Goal: Information Seeking & Learning: Learn about a topic

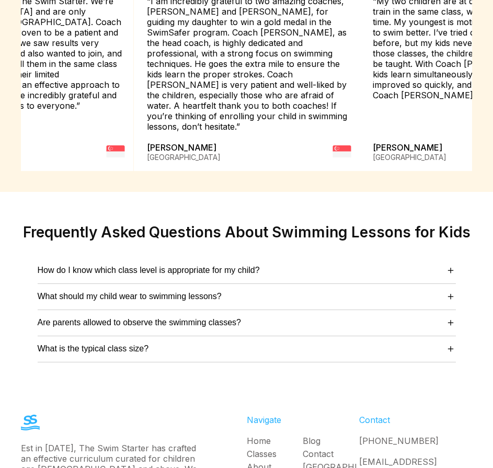
scroll to position [3552, 0]
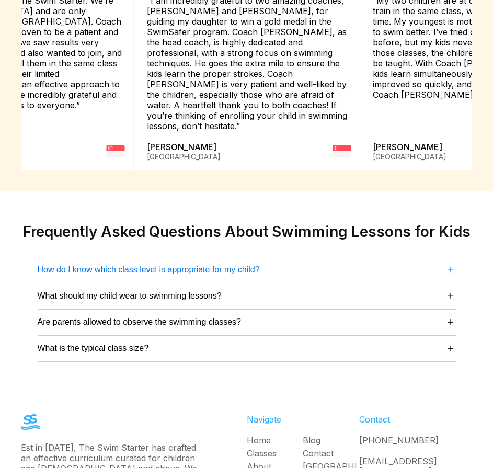
click at [314, 262] on button "How do I know which class level is appropriate for my child? ＋" at bounding box center [247, 269] width 418 height 14
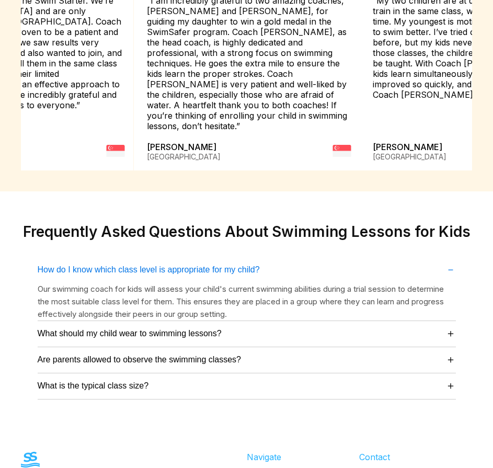
click at [314, 262] on button "How do I know which class level is appropriate for my child? －" at bounding box center [247, 269] width 418 height 14
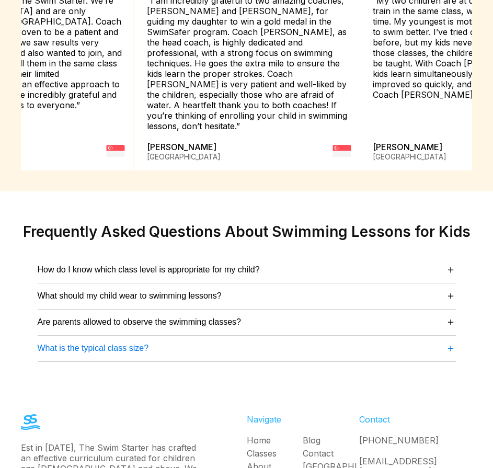
click at [308, 341] on button "What is the typical class size? ＋" at bounding box center [247, 348] width 418 height 14
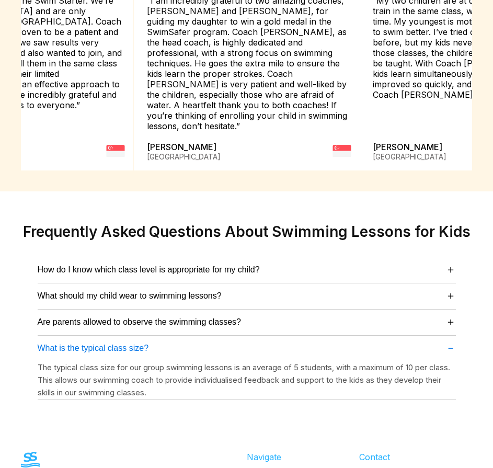
click at [308, 341] on button "What is the typical class size? －" at bounding box center [247, 348] width 418 height 14
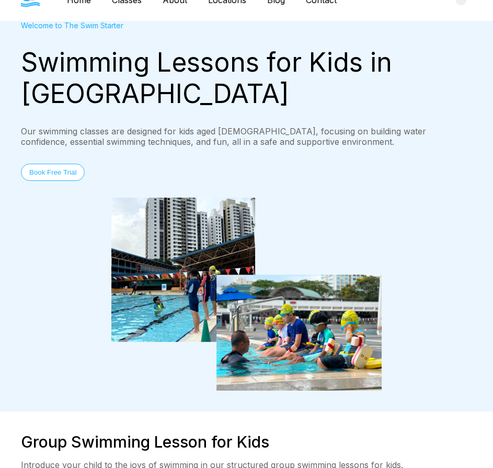
scroll to position [0, 0]
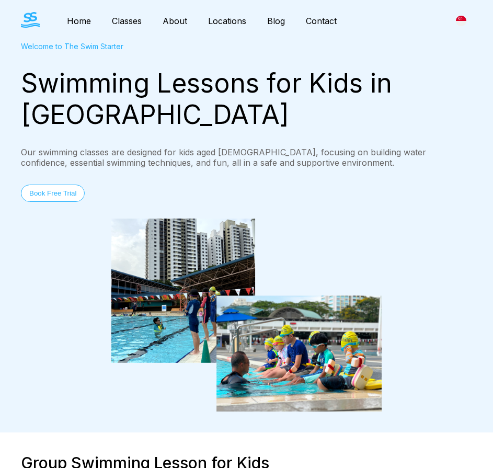
click at [135, 20] on link "Classes" at bounding box center [126, 21] width 51 height 10
click at [134, 22] on link "Classes" at bounding box center [126, 21] width 51 height 10
click at [174, 22] on link "About" at bounding box center [174, 21] width 45 height 10
